Goal: Information Seeking & Learning: Learn about a topic

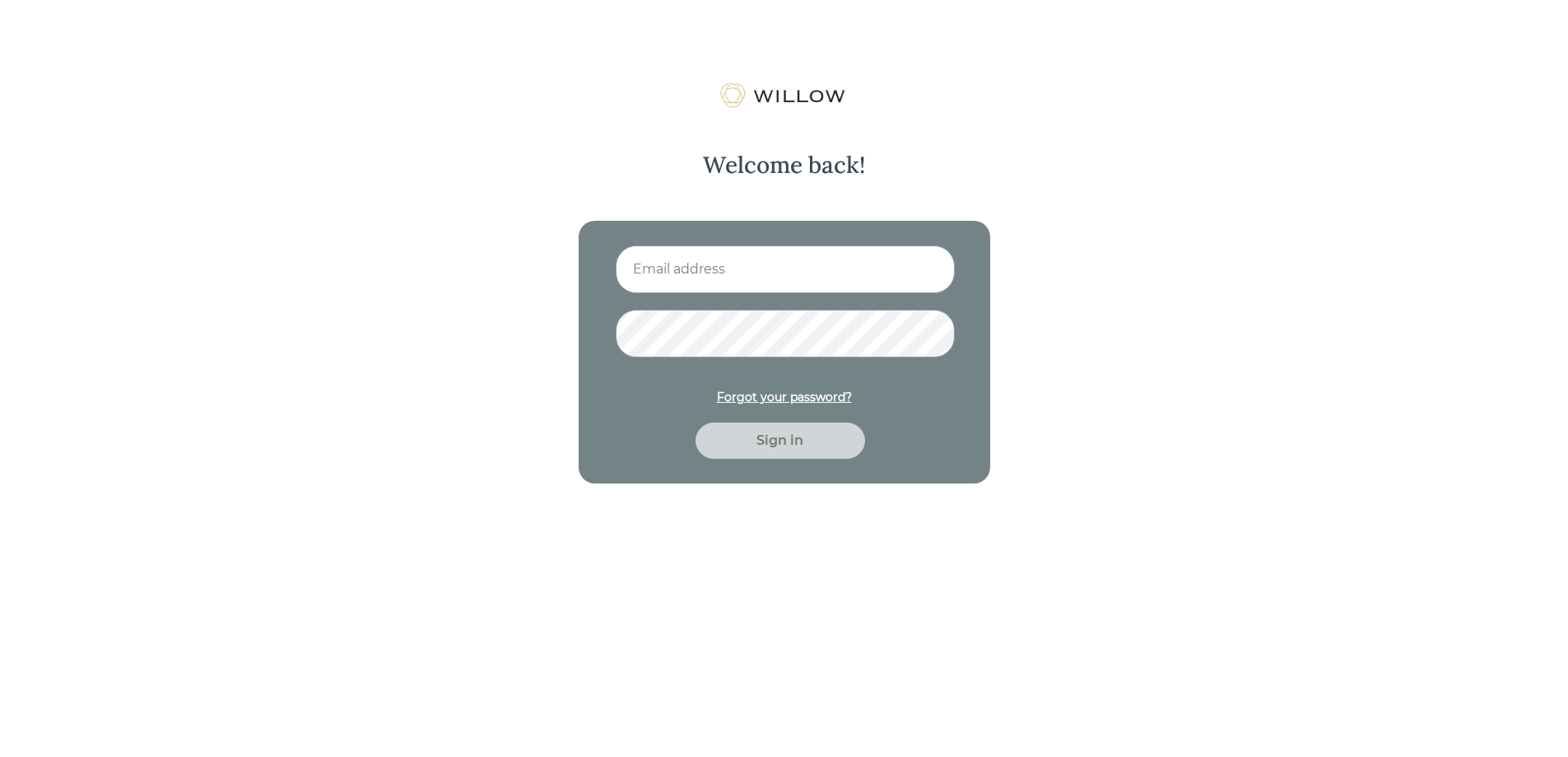
click at [720, 289] on input at bounding box center [785, 269] width 339 height 48
type input "[EMAIL_ADDRESS][DOMAIN_NAME]"
click at [696, 422] on button "Sign in" at bounding box center [781, 440] width 169 height 37
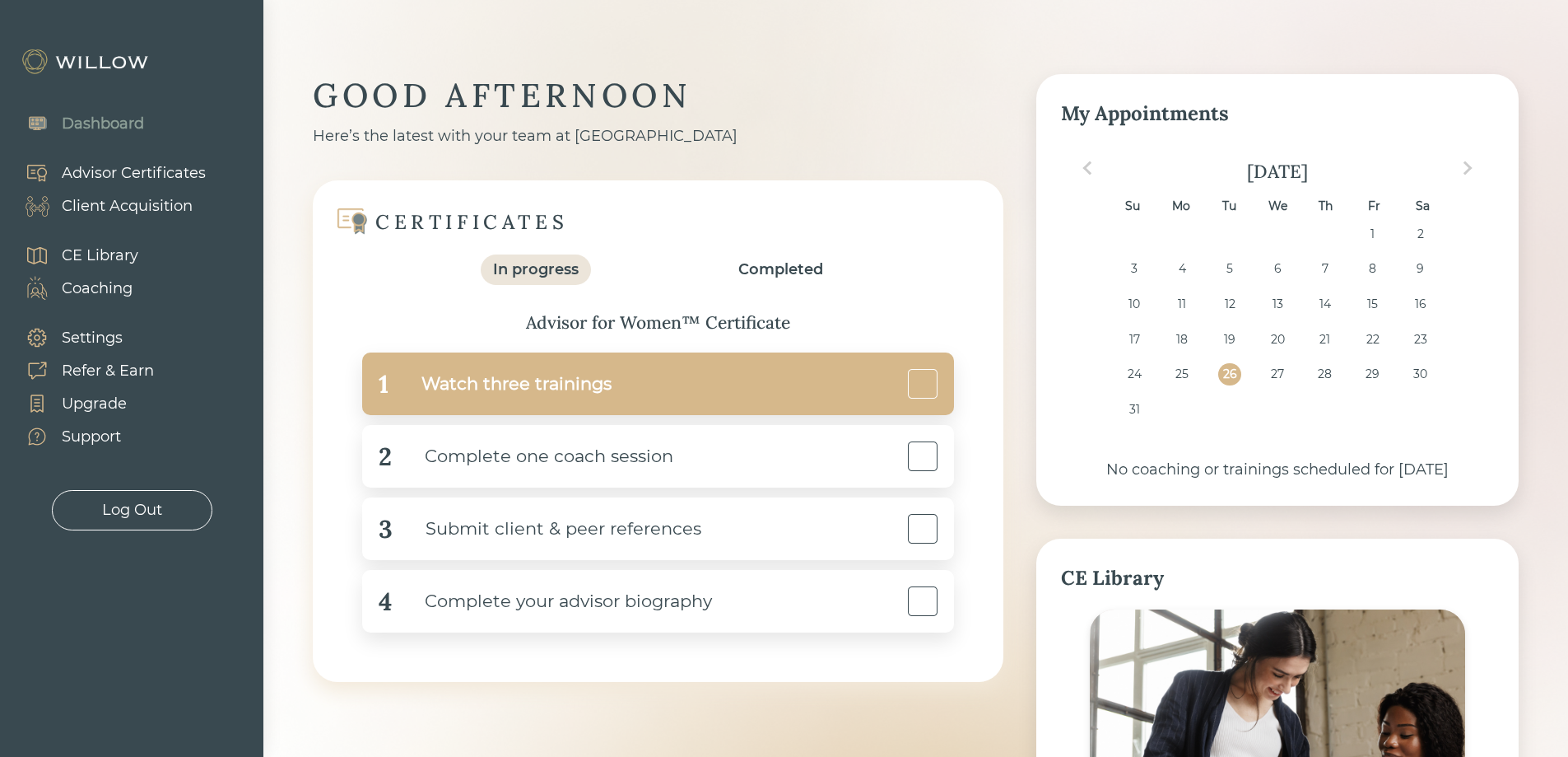
click at [607, 377] on div "Watch three trainings" at bounding box center [501, 384] width 223 height 37
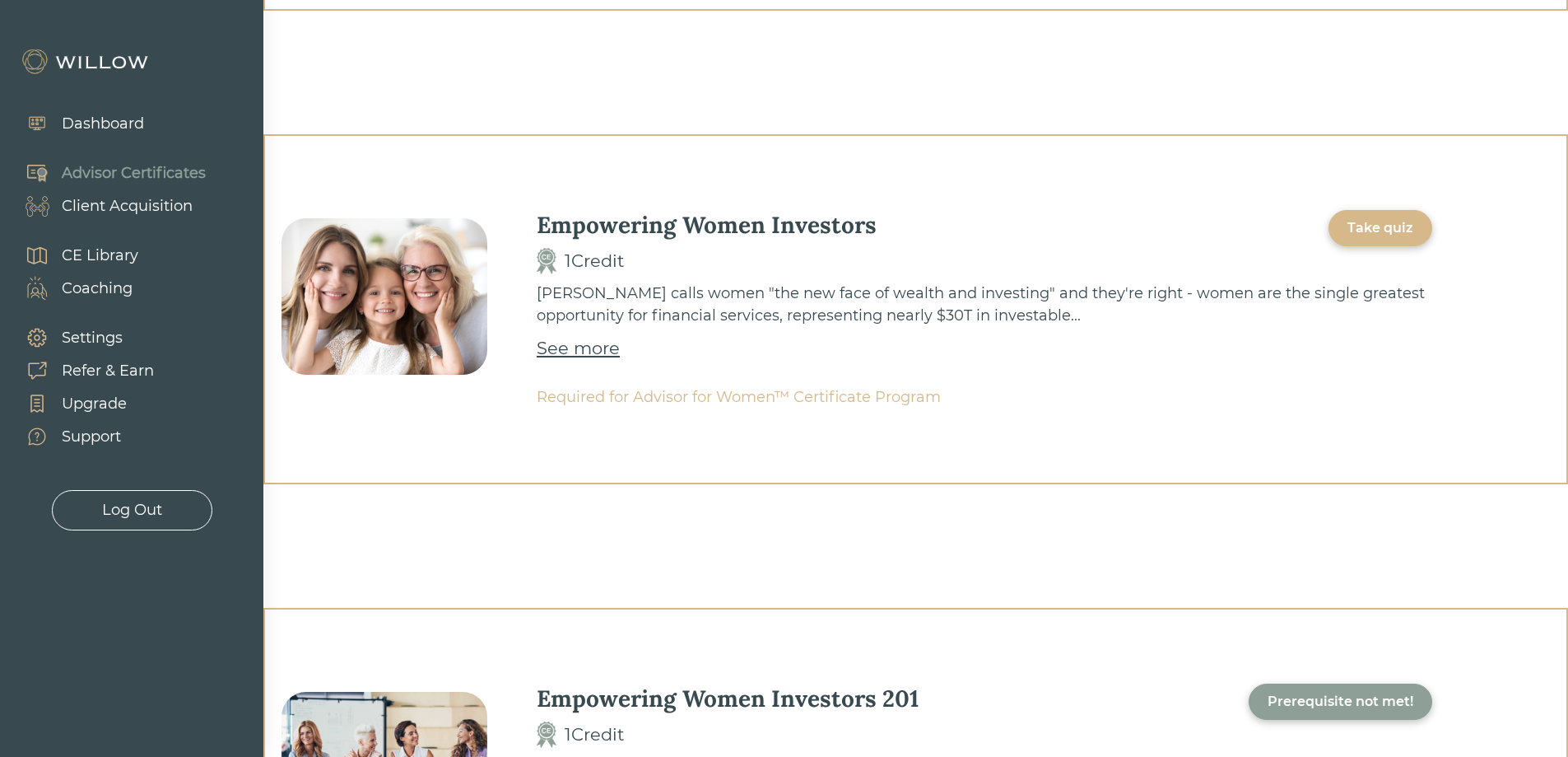
scroll to position [419, 0]
click at [1385, 229] on div "Take quiz" at bounding box center [1381, 226] width 66 height 20
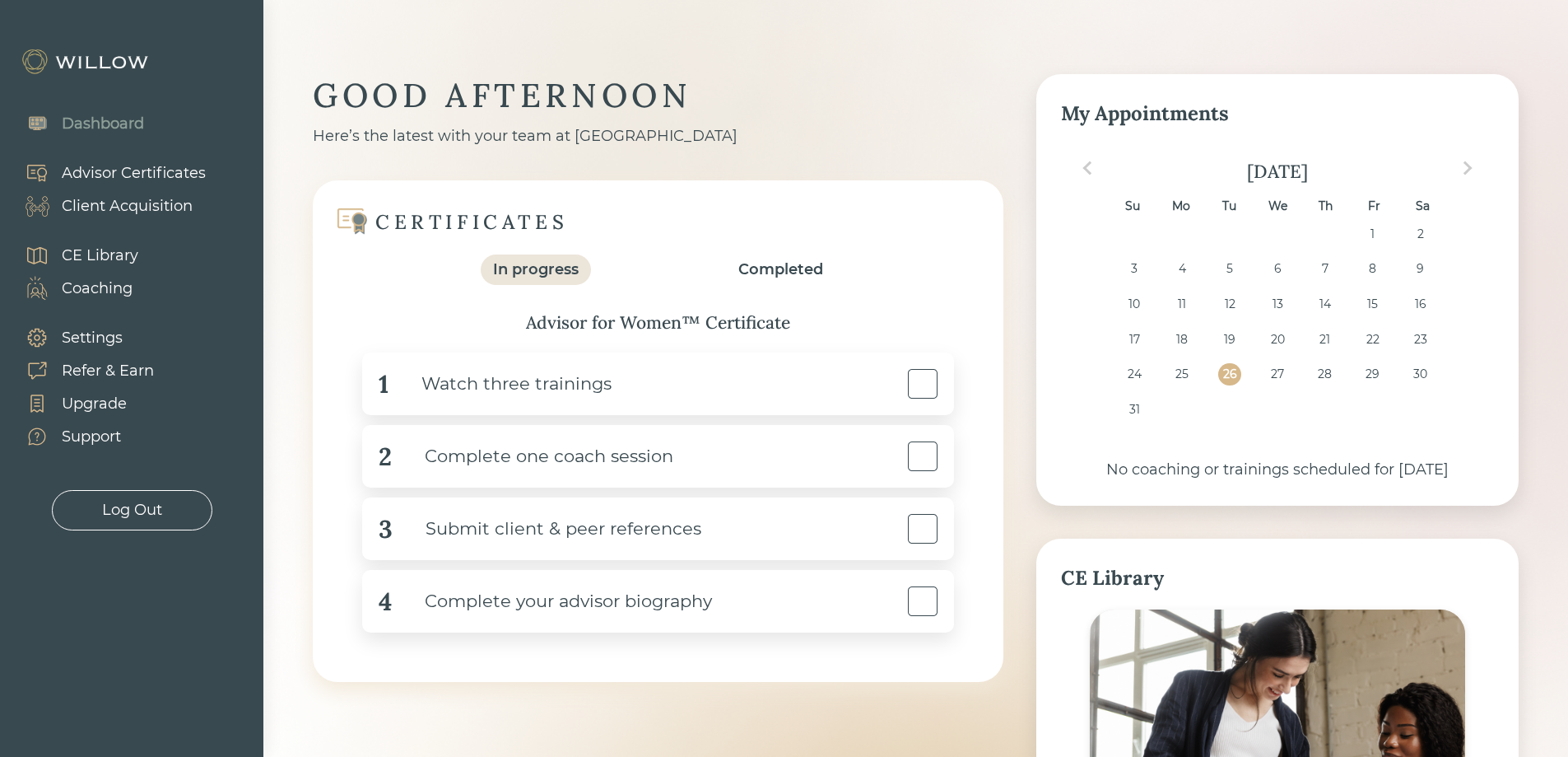
click at [94, 515] on div "Log Out" at bounding box center [132, 510] width 160 height 40
